Goal: Obtain resource: Download file/media

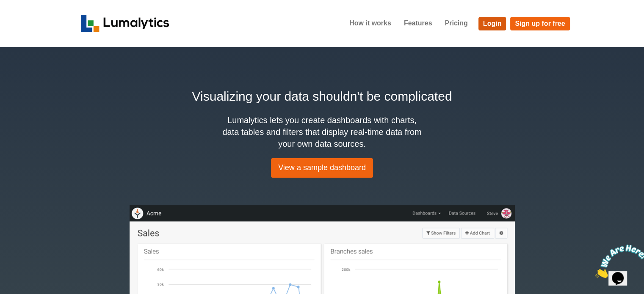
click at [493, 23] on link "Login" at bounding box center [493, 24] width 28 height 14
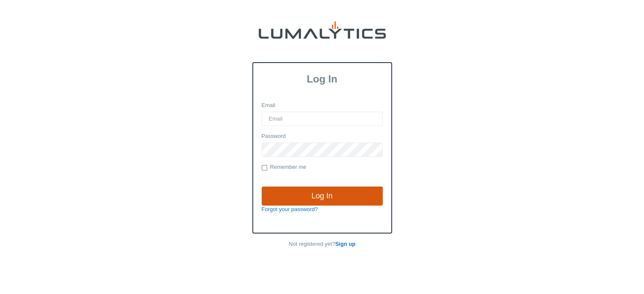
type input "[EMAIL_ADDRESS][DOMAIN_NAME]"
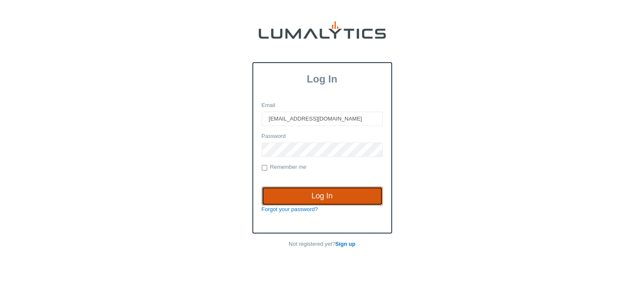
click at [322, 195] on input "Log In" at bounding box center [322, 196] width 121 height 19
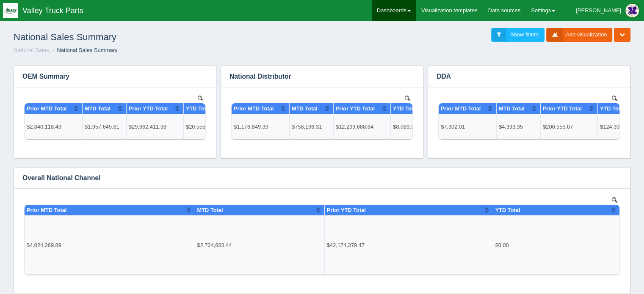
click at [416, 7] on link "Dashboards" at bounding box center [394, 10] width 44 height 21
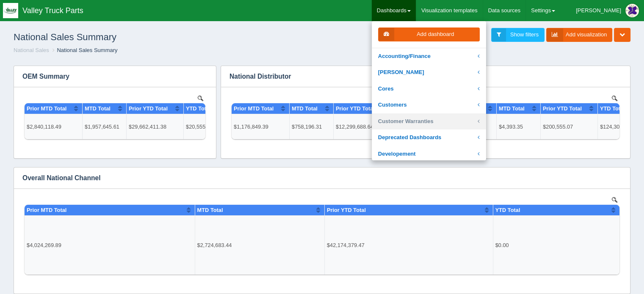
click at [430, 119] on link "Customer Warranties" at bounding box center [429, 121] width 114 height 17
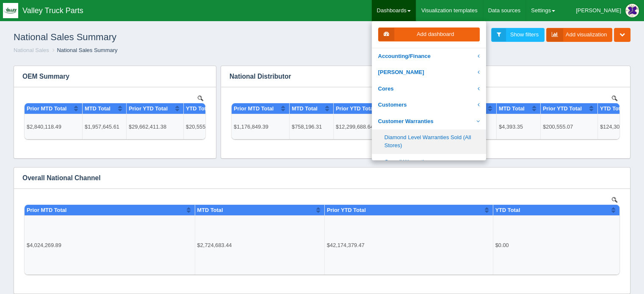
click at [422, 138] on link "Diamond Level Warranties Sold (All Stores)" at bounding box center [429, 142] width 114 height 24
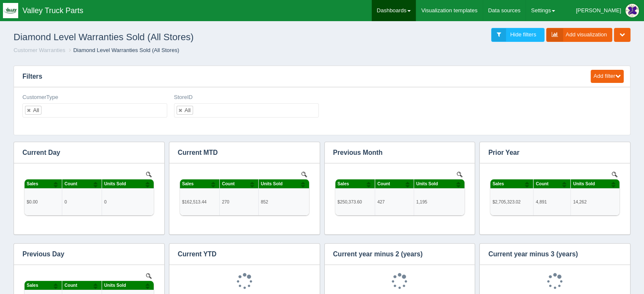
click at [416, 5] on link "Dashboards" at bounding box center [394, 10] width 44 height 21
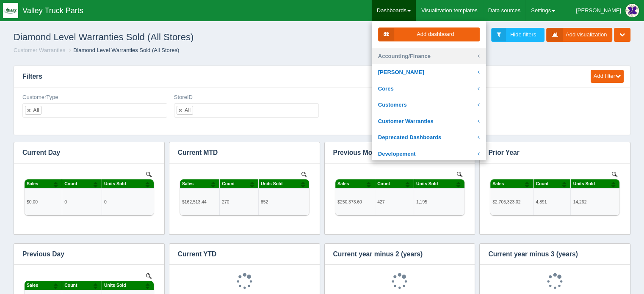
click at [430, 55] on link "Accounting/Finance" at bounding box center [429, 56] width 114 height 17
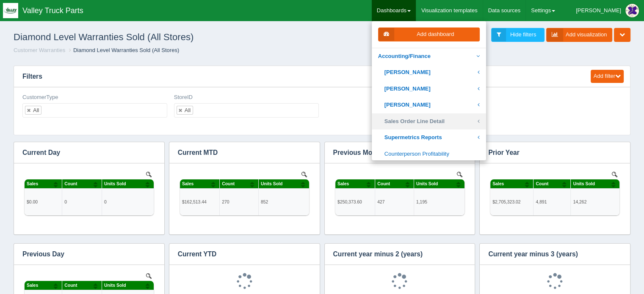
click at [441, 120] on link "Sales Order Line Detail" at bounding box center [429, 121] width 114 height 17
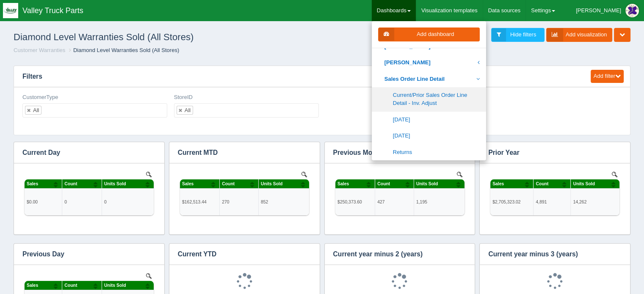
click at [437, 98] on link "Current/Prior Sales Order Line Detail - Inv. Adjust" at bounding box center [429, 99] width 114 height 24
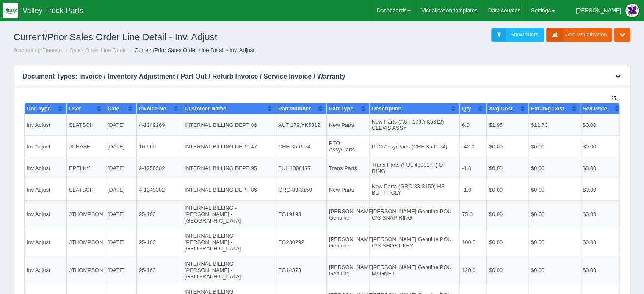
click at [619, 75] on icon "button" at bounding box center [618, 76] width 6 height 6
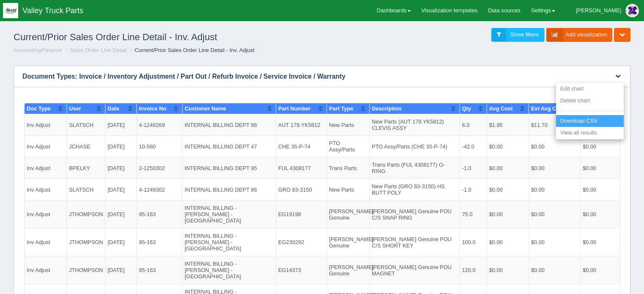
click at [577, 120] on link "Download CSV" at bounding box center [590, 121] width 68 height 12
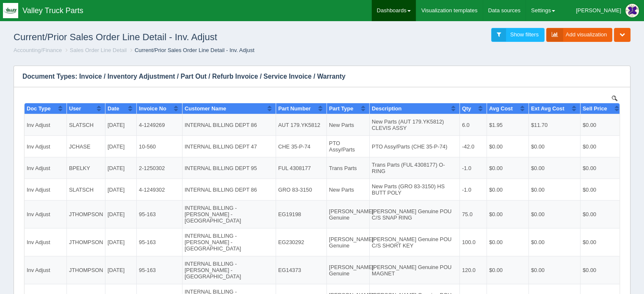
click at [416, 8] on link "Dashboards" at bounding box center [394, 10] width 44 height 21
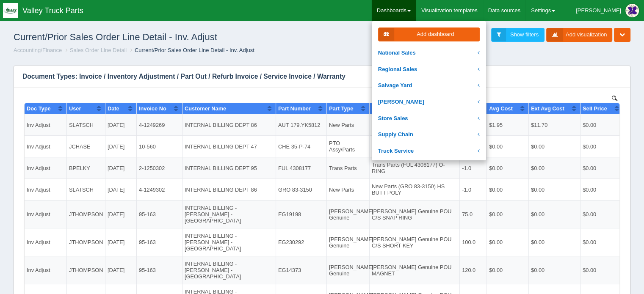
scroll to position [212, 0]
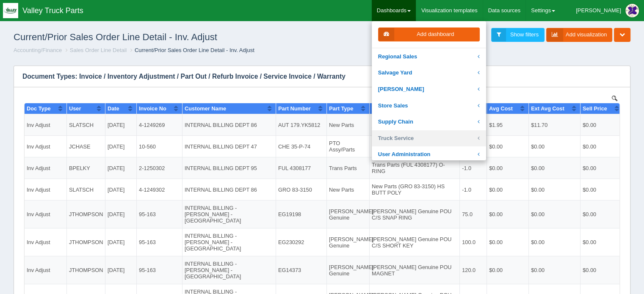
click at [432, 136] on link "Truck Service" at bounding box center [429, 138] width 114 height 17
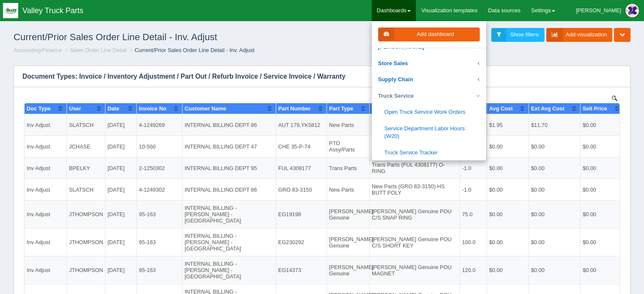
scroll to position [339, 0]
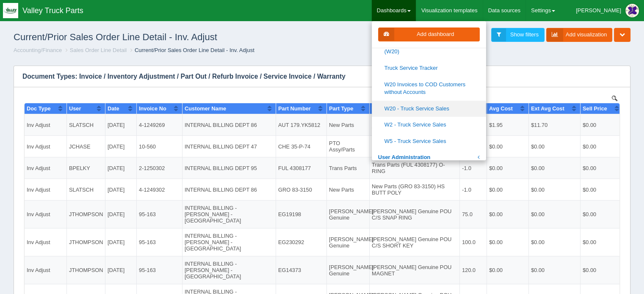
click at [443, 108] on link "W20 - Truck Service Sales" at bounding box center [429, 109] width 114 height 17
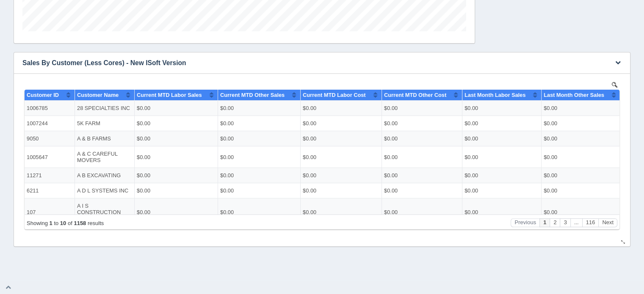
click at [614, 83] on img at bounding box center [615, 85] width 6 height 6
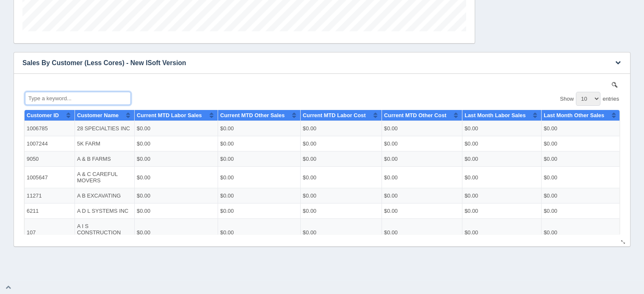
click at [72, 95] on input "Type a keyword..." at bounding box center [78, 97] width 106 height 13
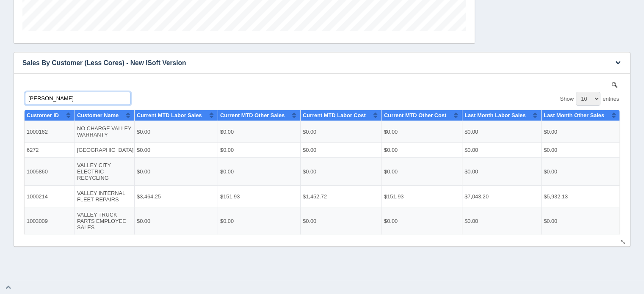
scroll to position [51, 0]
type input "[PERSON_NAME]"
click at [305, 58] on h3 "Sales By Customer (Less Cores) - New ISoft Version" at bounding box center [309, 63] width 590 height 21
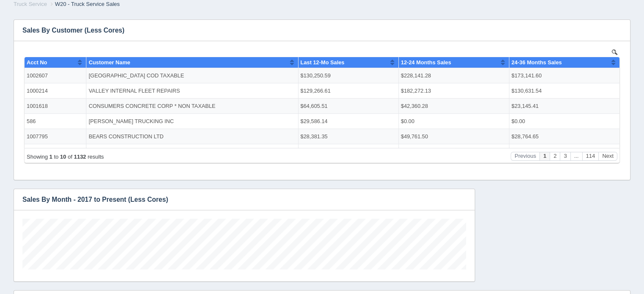
scroll to position [0, 0]
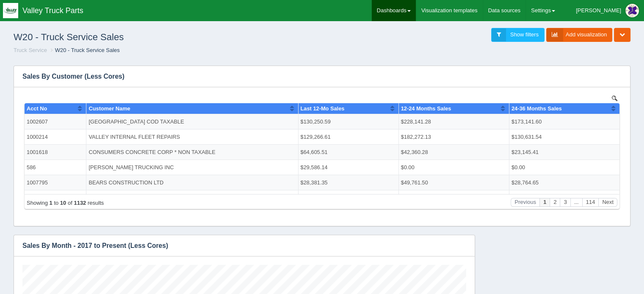
click at [416, 7] on link "Dashboards" at bounding box center [394, 10] width 44 height 21
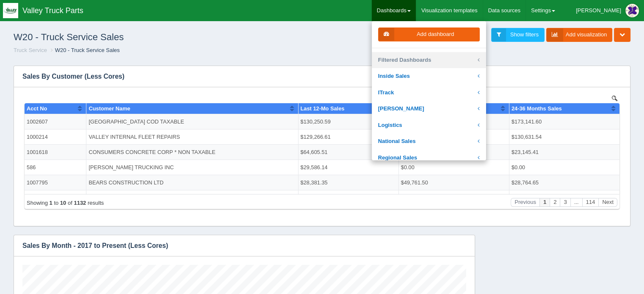
scroll to position [127, 0]
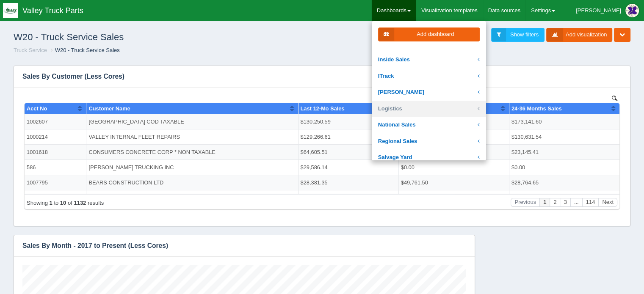
click at [412, 108] on link "Logistics" at bounding box center [429, 109] width 114 height 17
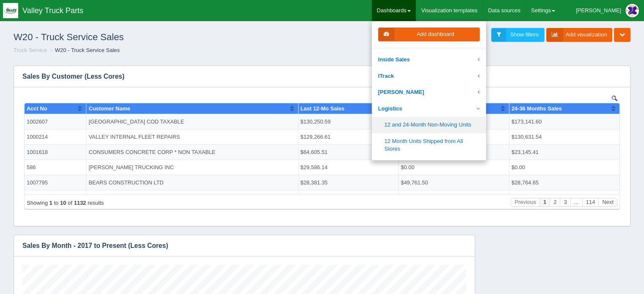
click at [445, 124] on link "12 and 24-Month Non-Moving Units" at bounding box center [429, 125] width 114 height 17
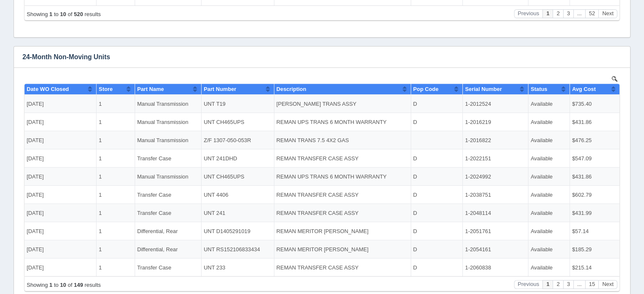
scroll to position [344, 0]
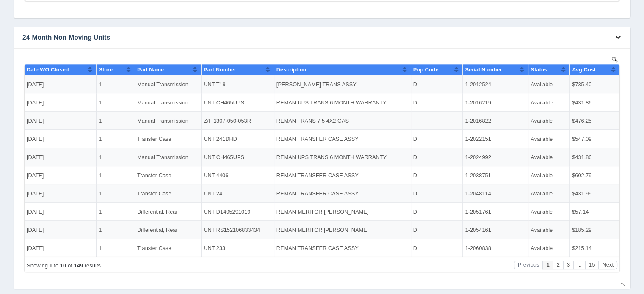
click at [615, 35] on icon "button" at bounding box center [618, 37] width 6 height 6
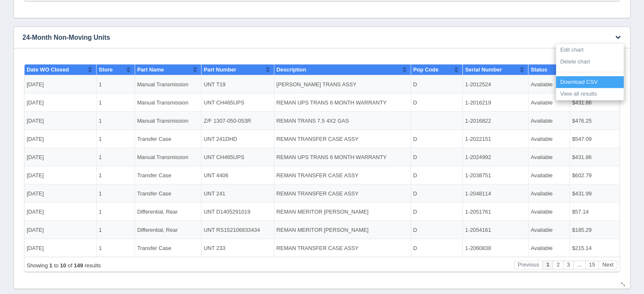
click at [583, 80] on link "Download CSV" at bounding box center [590, 82] width 68 height 12
